Goal: Obtain resource: Download file/media

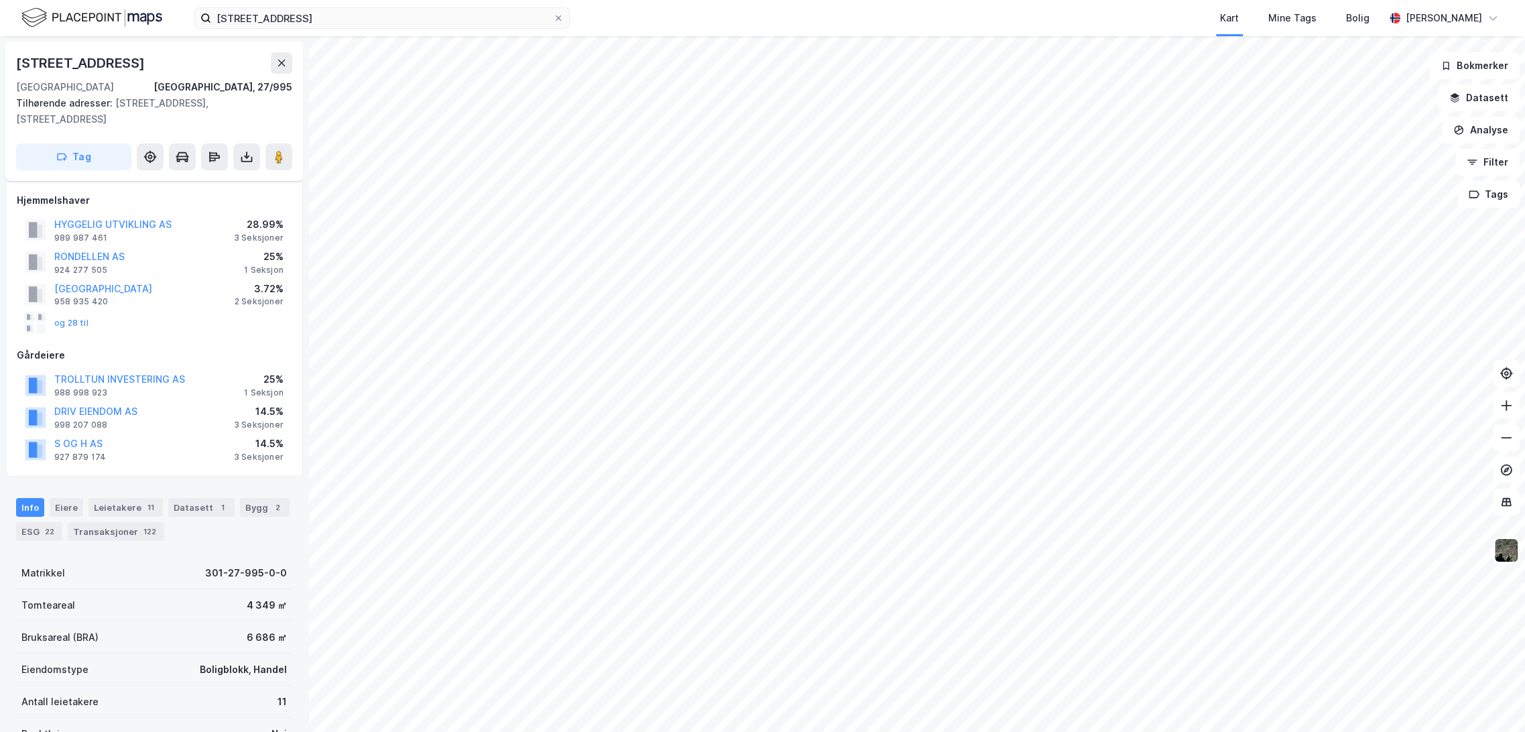
scroll to position [277, 0]
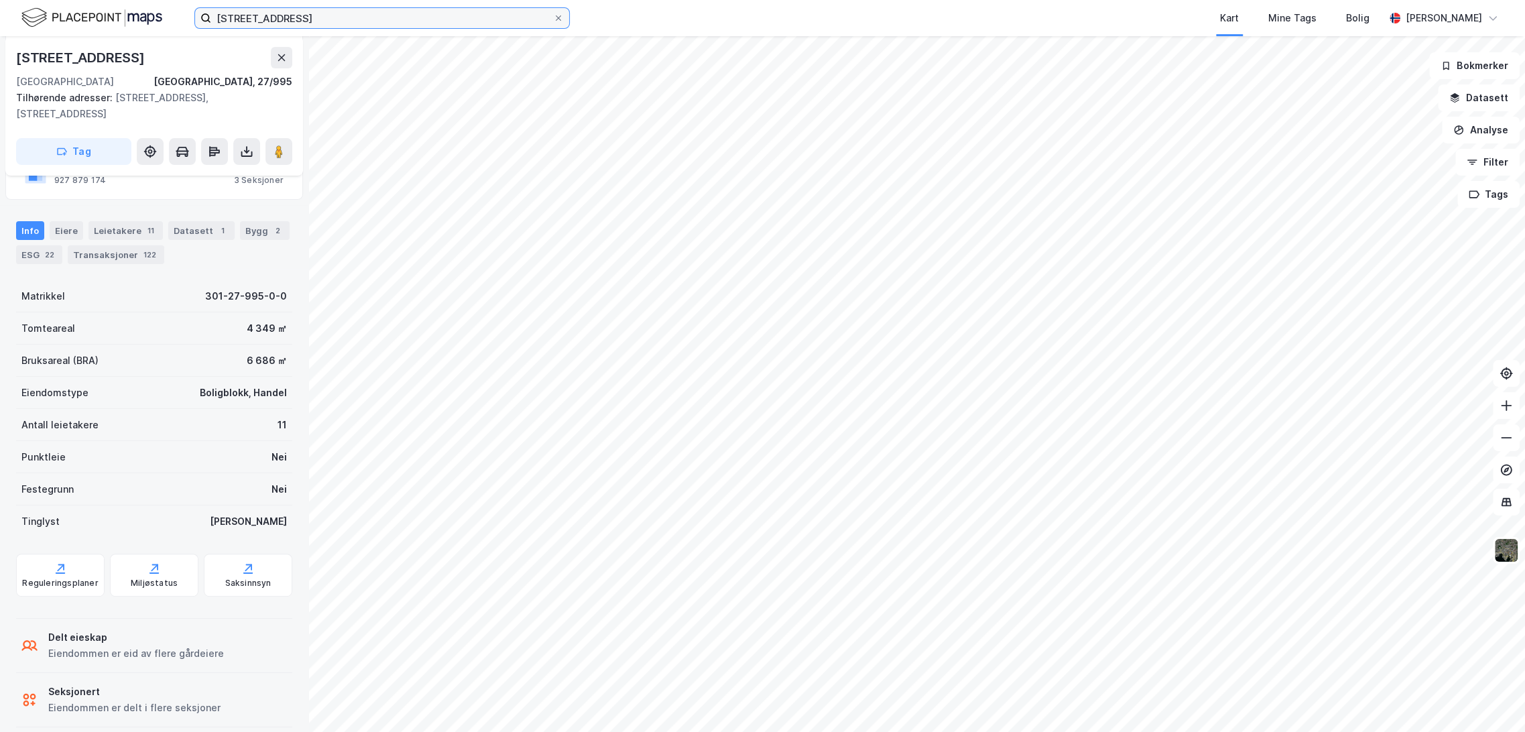
click at [253, 26] on input "[STREET_ADDRESS]" at bounding box center [382, 18] width 342 height 20
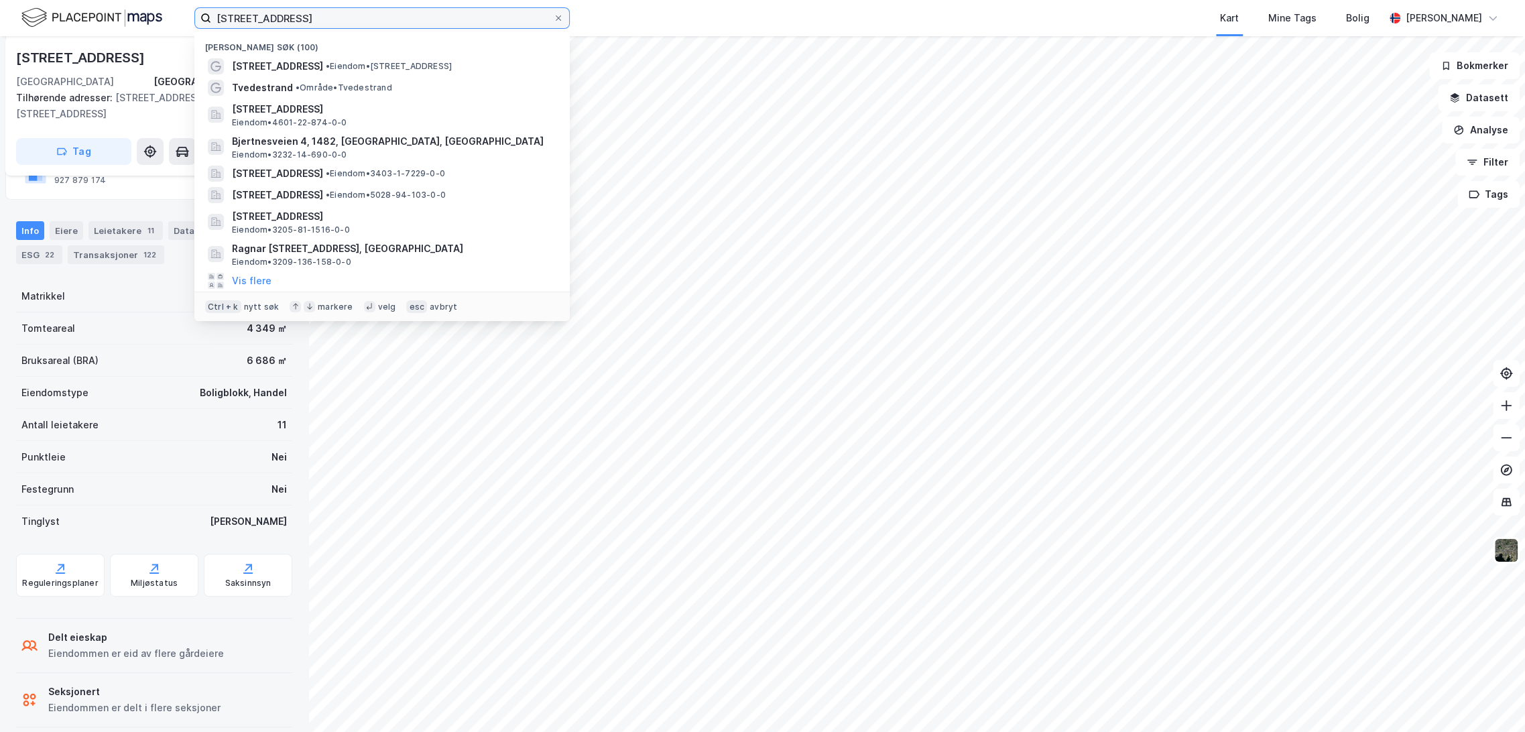
click at [253, 26] on input "[STREET_ADDRESS]" at bounding box center [382, 18] width 342 height 20
paste input "[STREET_ADDRESS]"
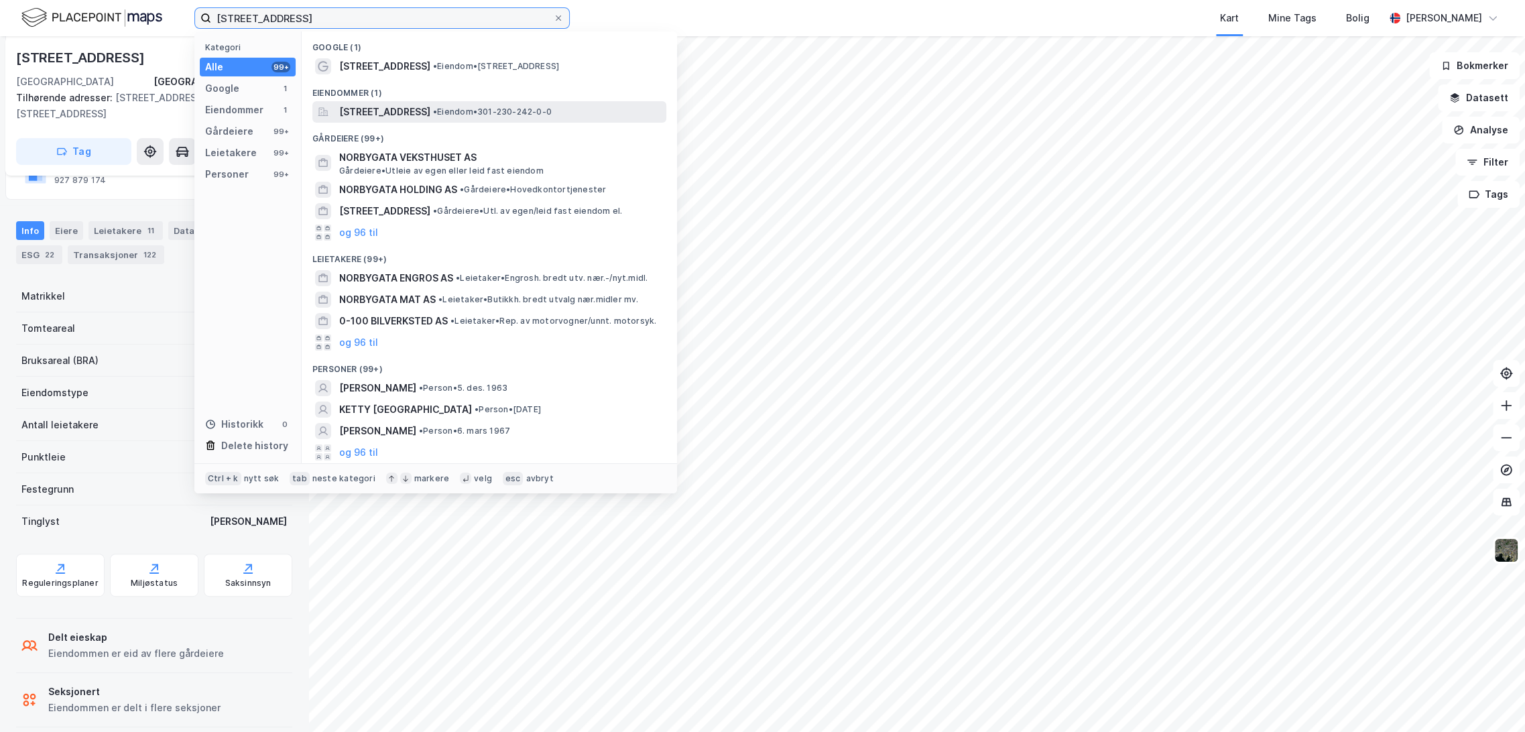
type input "[STREET_ADDRESS]"
click at [410, 105] on span "[STREET_ADDRESS]" at bounding box center [384, 112] width 91 height 16
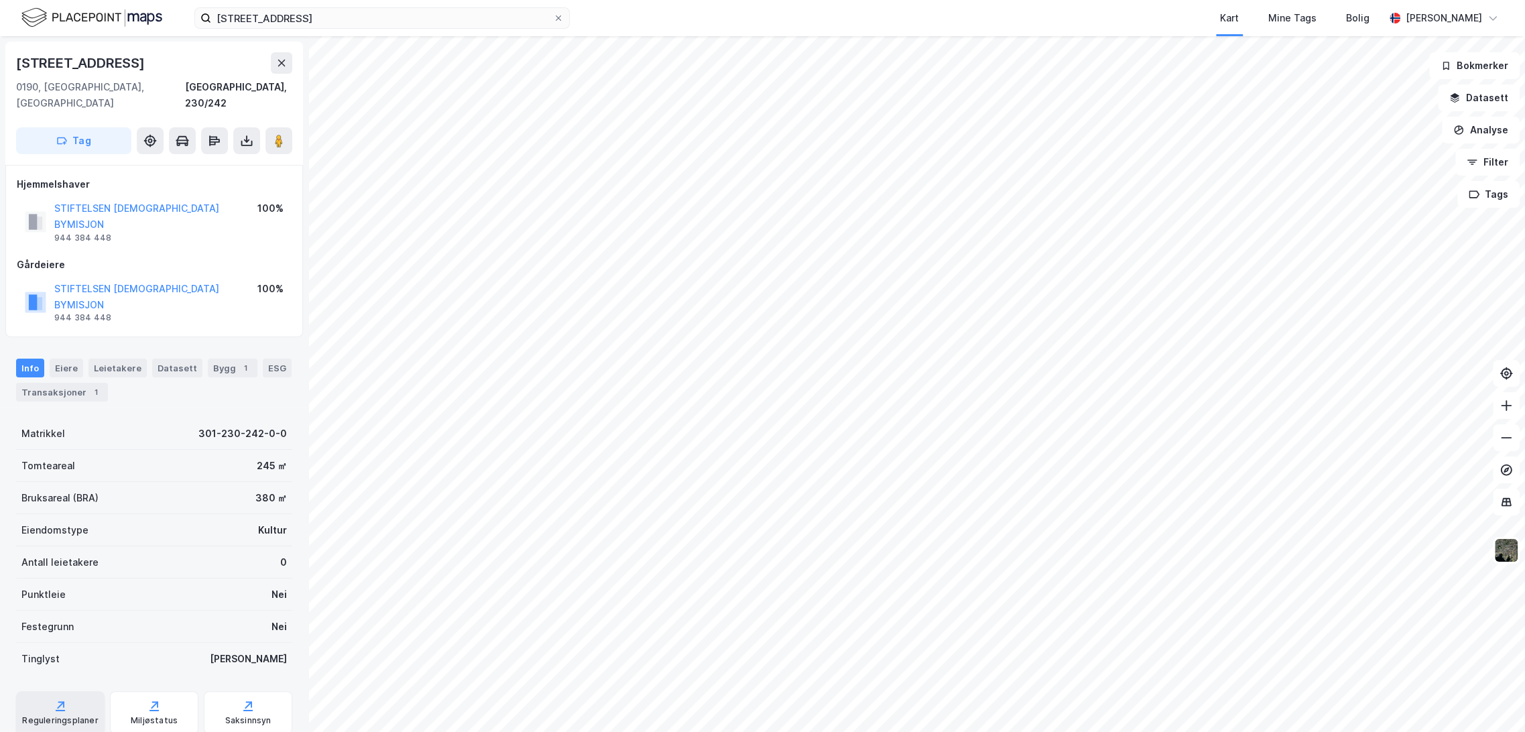
click at [59, 691] on div "Reguleringsplaner" at bounding box center [60, 712] width 89 height 43
drag, startPoint x: 8, startPoint y: 52, endPoint x: 110, endPoint y: 64, distance: 102.5
click at [110, 64] on div "[STREET_ADDRESS]" at bounding box center [154, 103] width 298 height 123
copy div "[STREET_ADDRESS]"
click at [119, 383] on div "Transaksjoner 2" at bounding box center [112, 392] width 92 height 19
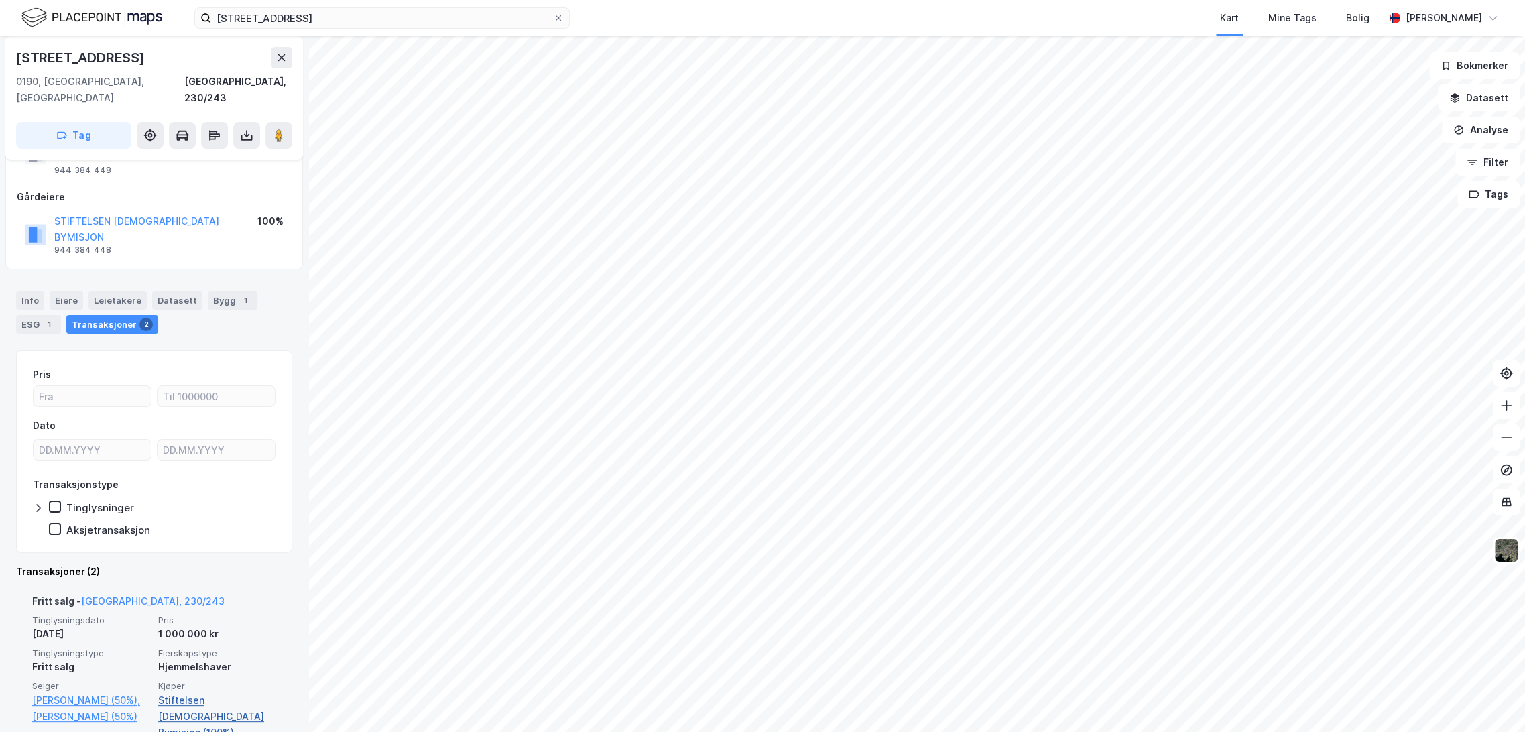
scroll to position [149, 0]
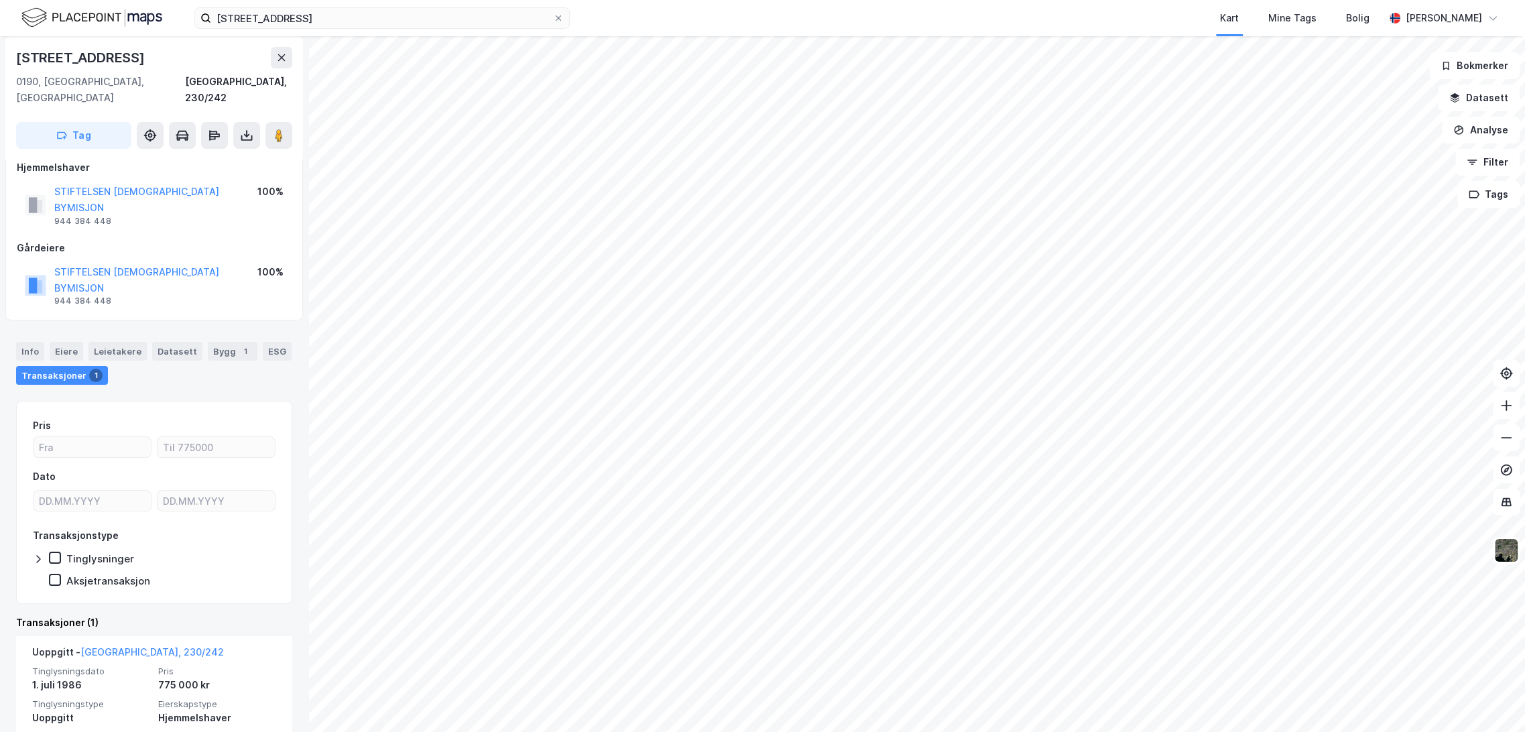
scroll to position [36, 0]
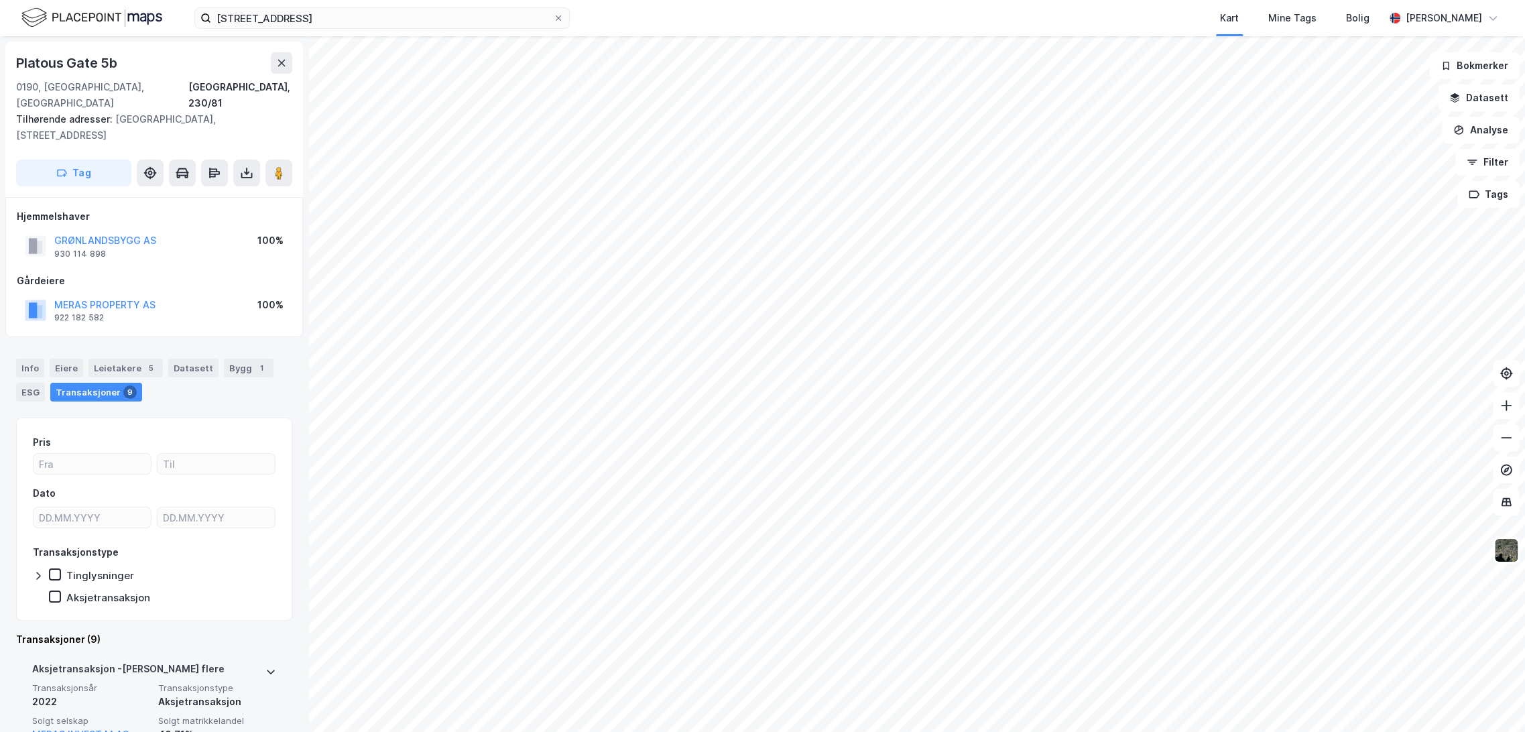
scroll to position [223, 0]
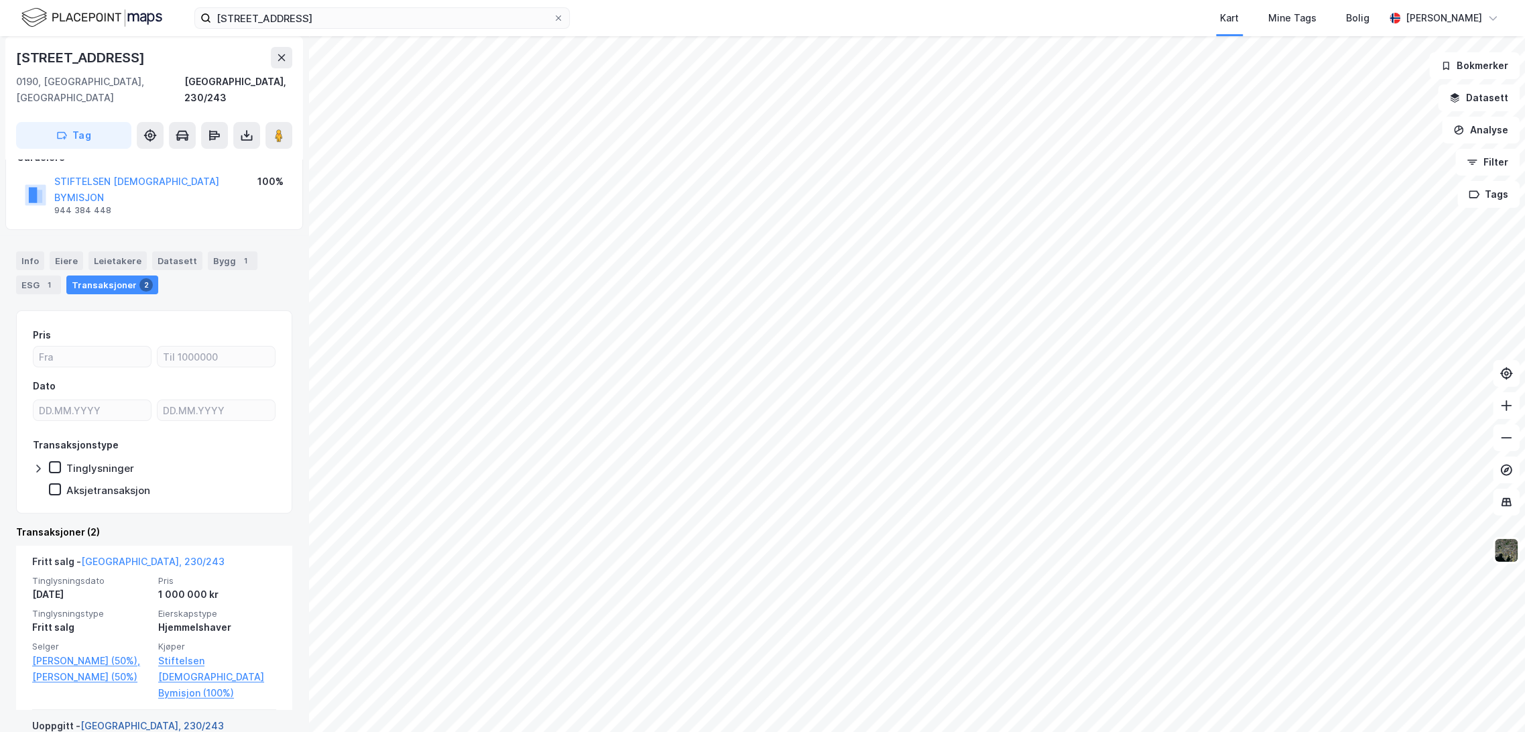
scroll to position [249, 0]
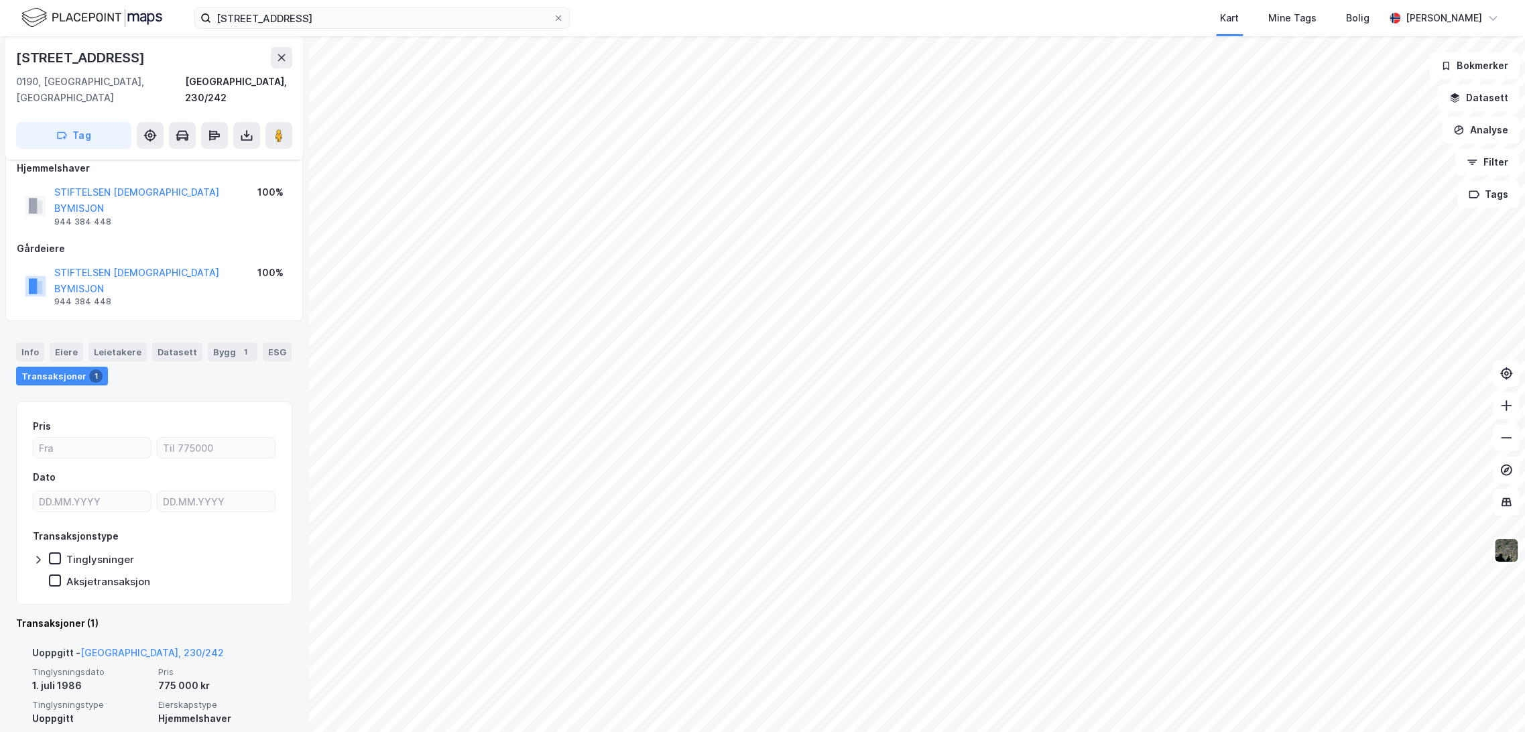
scroll to position [36, 0]
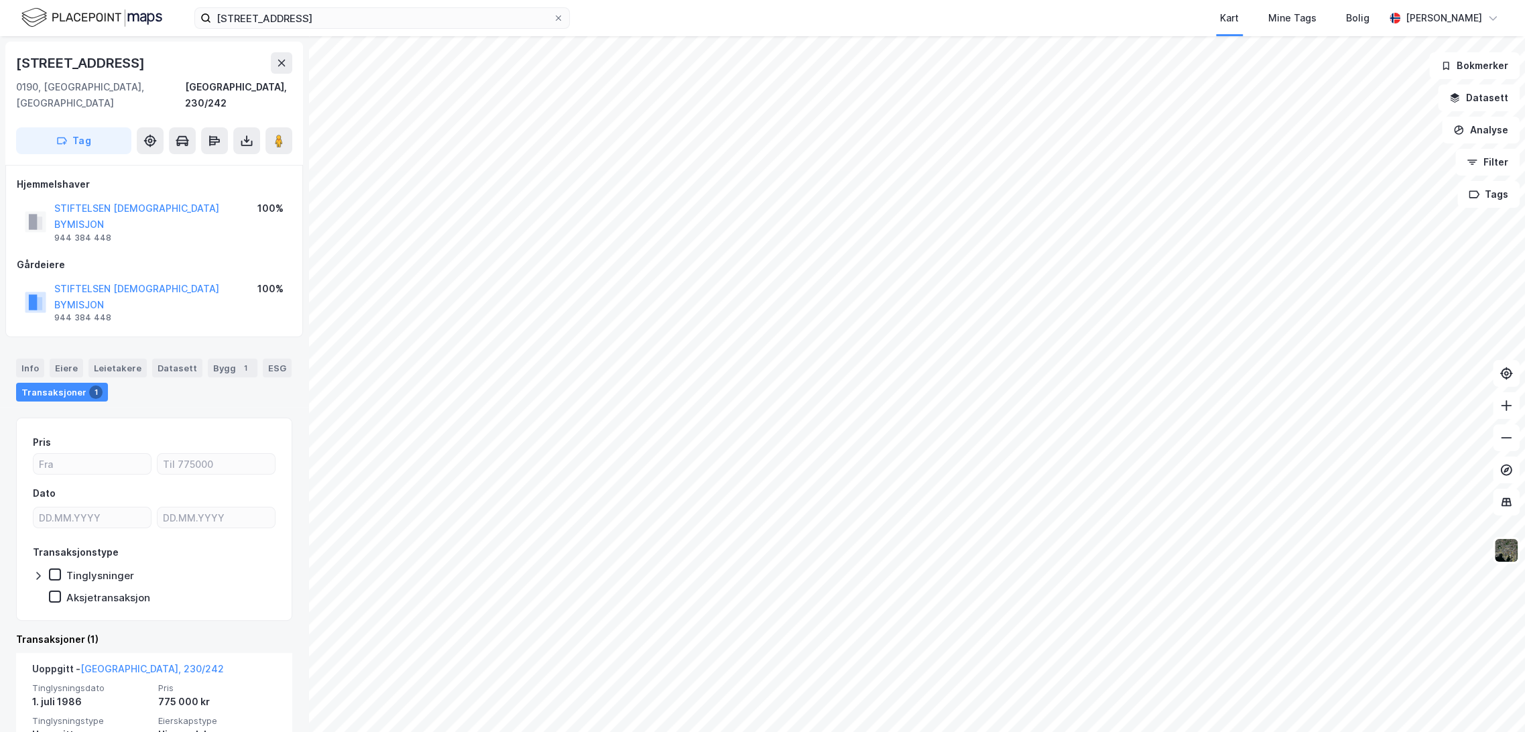
click at [198, 359] on div "Info [PERSON_NAME] Datasett Bygg 1 ESG Transaksjoner 1" at bounding box center [154, 380] width 276 height 43
click at [217, 359] on div "Bygg 1" at bounding box center [233, 368] width 50 height 19
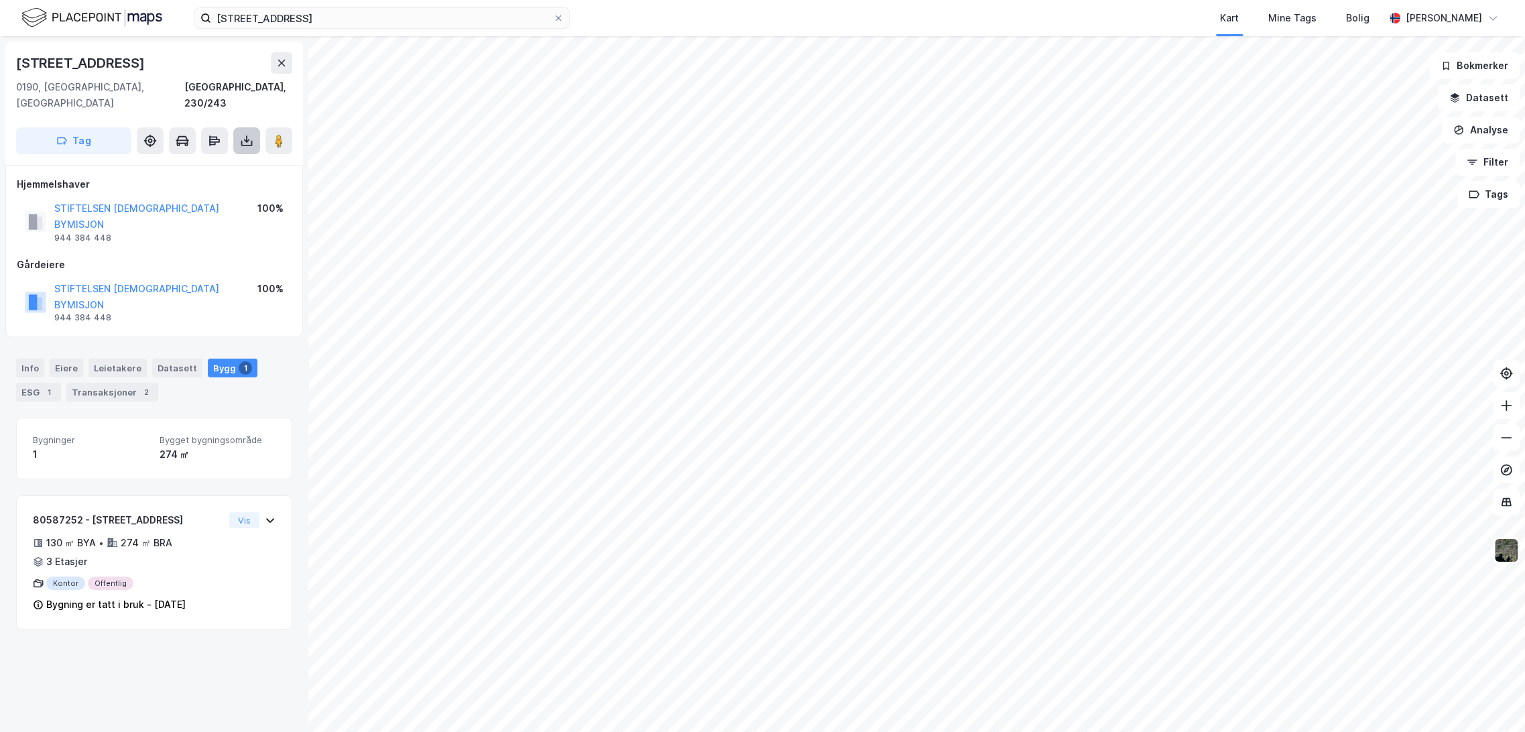
click at [251, 134] on icon at bounding box center [246, 140] width 13 height 13
click at [197, 184] on div "Last ned matrikkelrapport" at bounding box center [196, 189] width 111 height 11
